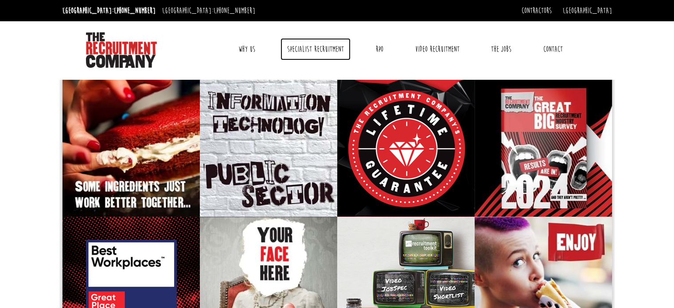
click at [321, 47] on link "Specialist Recruitment" at bounding box center [316, 49] width 70 height 22
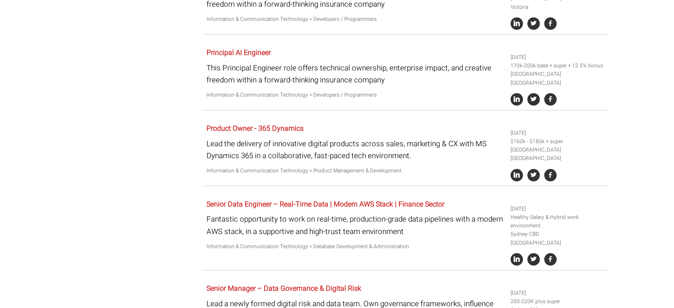
scroll to position [931, 0]
